Goal: Book appointment/travel/reservation

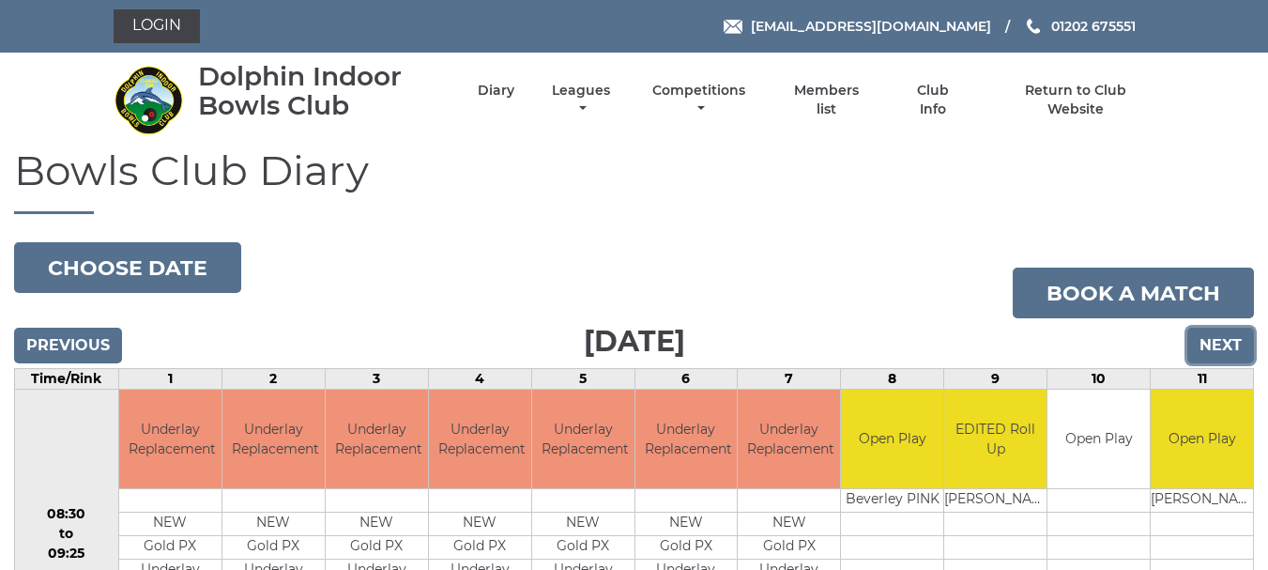
click at [1208, 353] on input "Next" at bounding box center [1220, 345] width 67 height 36
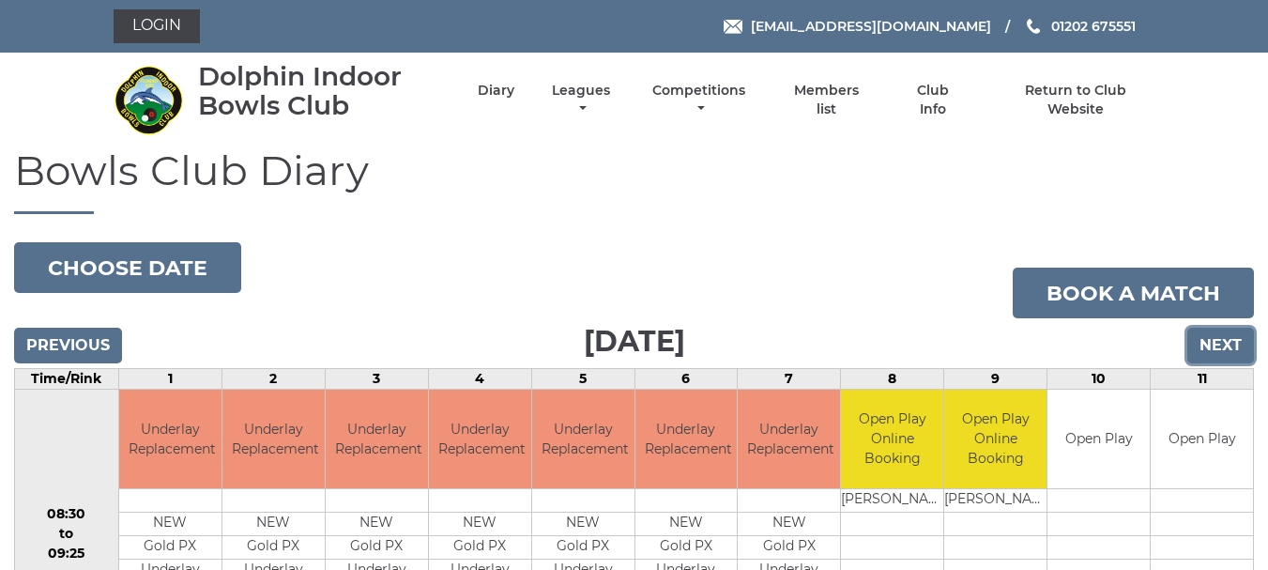
click at [1208, 353] on input "Next" at bounding box center [1220, 345] width 67 height 36
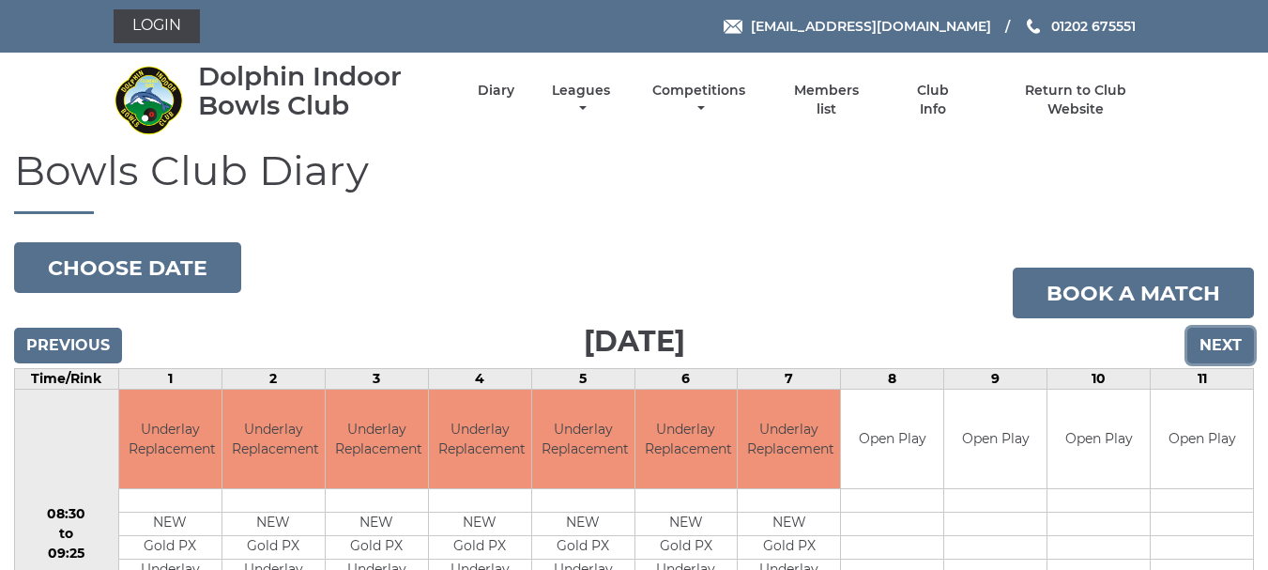
click at [1208, 353] on input "Next" at bounding box center [1220, 345] width 67 height 36
